Goal: Task Accomplishment & Management: Complete application form

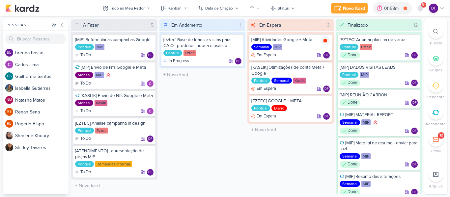
click at [326, 43] on icon at bounding box center [325, 40] width 5 height 5
click at [365, 8] on div "Novo Kard" at bounding box center [363, 8] width 22 height 7
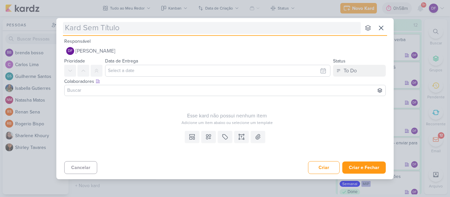
click at [115, 31] on input "text" at bounding box center [212, 28] width 298 height 12
type input "["
type input "[KASLIK"
type input "[KASLIK] REUNI"
type input "[KASLIK] REUNIÃO SEMANA"
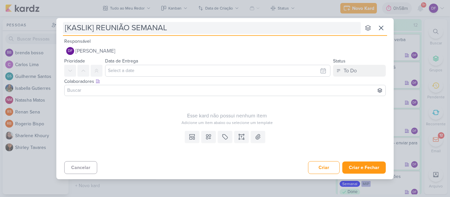
type input "[KASLIK] REUNIÃO SEMANAL"
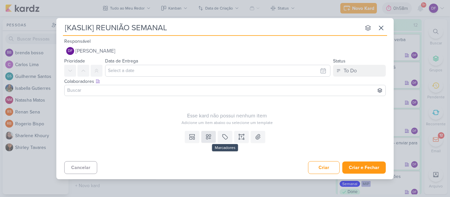
type input "[KASLIK] REUNIÃO SEMANAL"
click at [212, 136] on button at bounding box center [208, 137] width 15 height 12
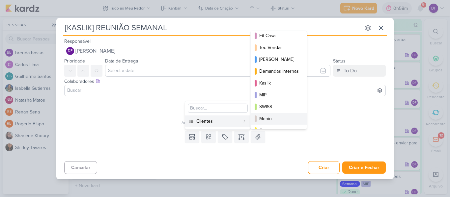
scroll to position [96, 0]
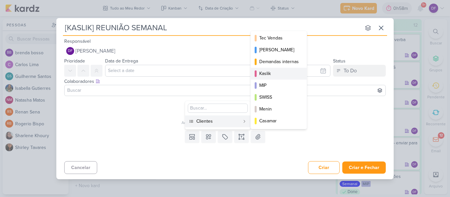
click at [261, 75] on div "Kaslik" at bounding box center [279, 73] width 40 height 7
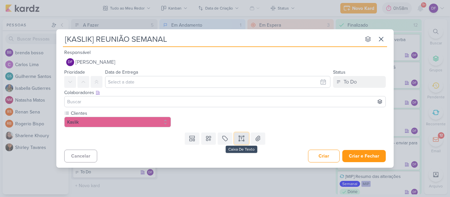
click at [243, 138] on icon at bounding box center [241, 138] width 7 height 7
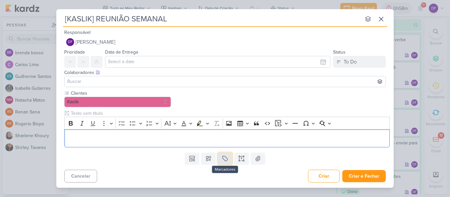
click at [224, 160] on icon at bounding box center [225, 159] width 5 height 5
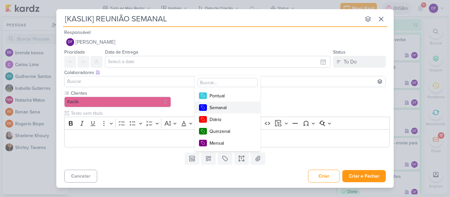
click at [224, 108] on div "Semanal" at bounding box center [231, 107] width 43 height 7
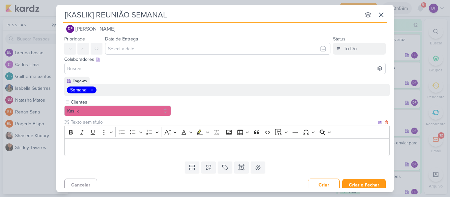
scroll to position [14, 0]
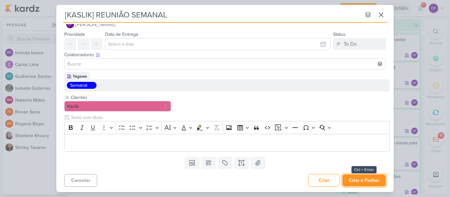
click at [379, 181] on button "Criar e Fechar" at bounding box center [364, 181] width 44 height 12
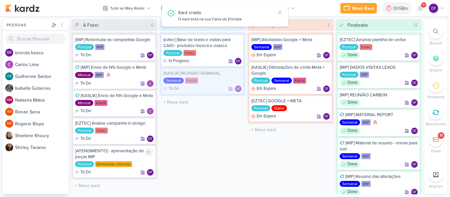
scroll to position [0, 0]
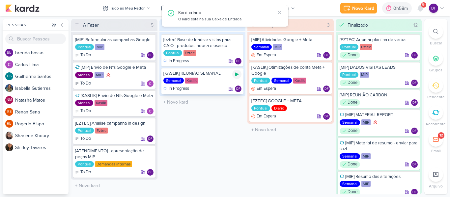
click at [237, 77] on icon at bounding box center [236, 74] width 5 height 5
